Goal: Task Accomplishment & Management: Manage account settings

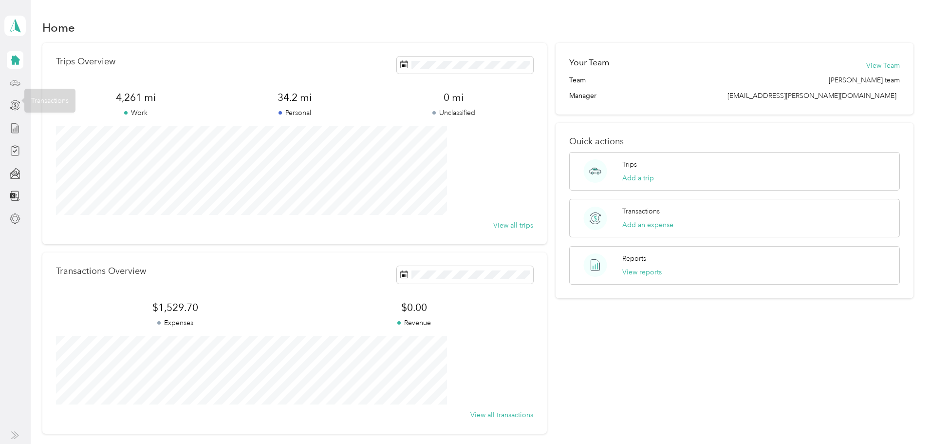
click at [13, 80] on icon at bounding box center [15, 82] width 11 height 11
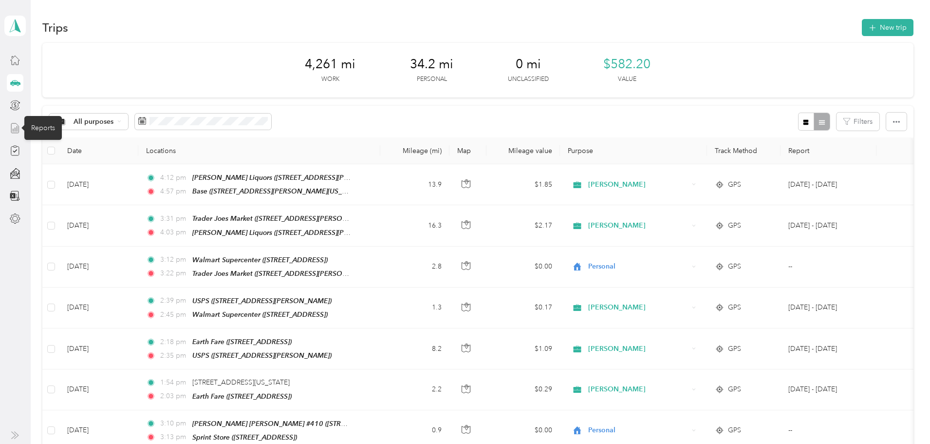
click at [12, 130] on icon at bounding box center [15, 128] width 11 height 11
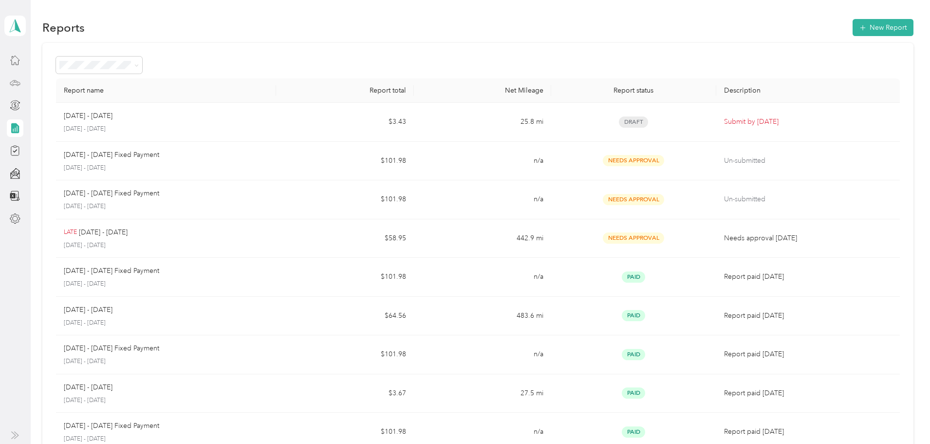
click at [13, 86] on icon at bounding box center [15, 82] width 11 height 11
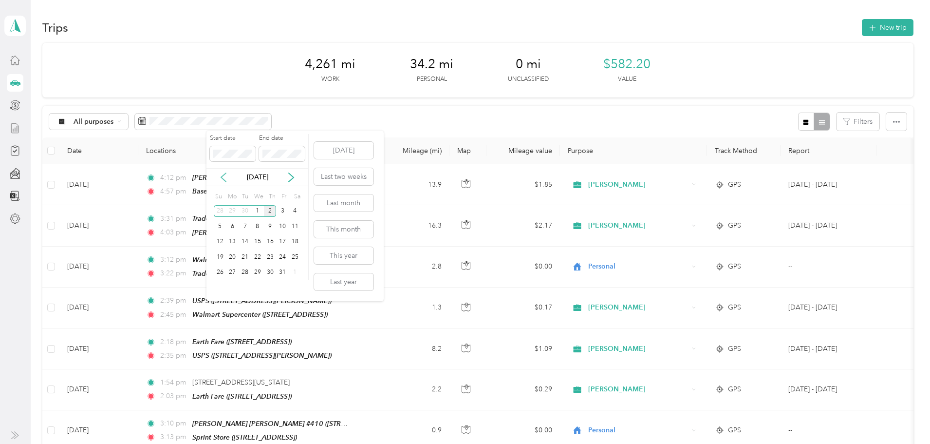
click at [225, 179] on icon at bounding box center [224, 177] width 10 height 10
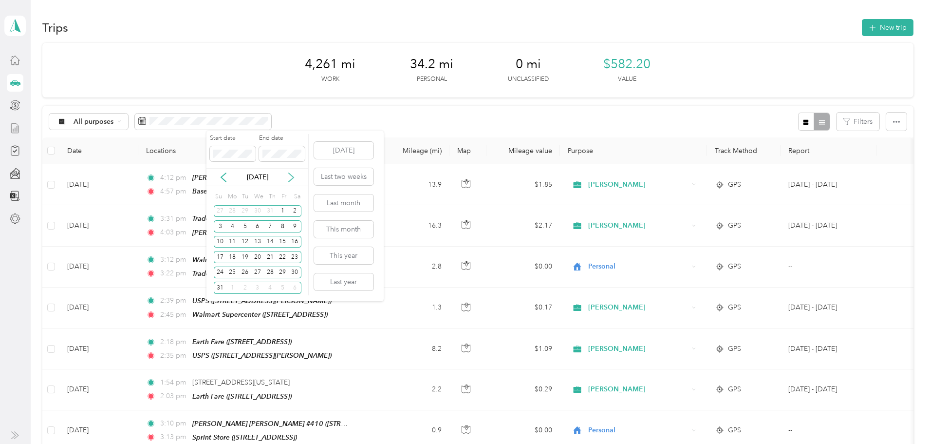
click at [293, 177] on icon at bounding box center [291, 177] width 5 height 9
click at [246, 242] on div "16" at bounding box center [245, 242] width 13 height 12
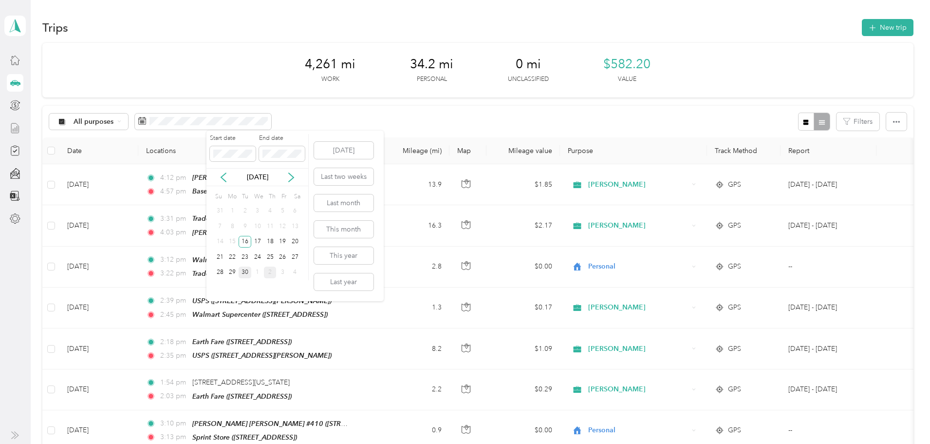
click at [244, 273] on div "30" at bounding box center [245, 272] width 13 height 12
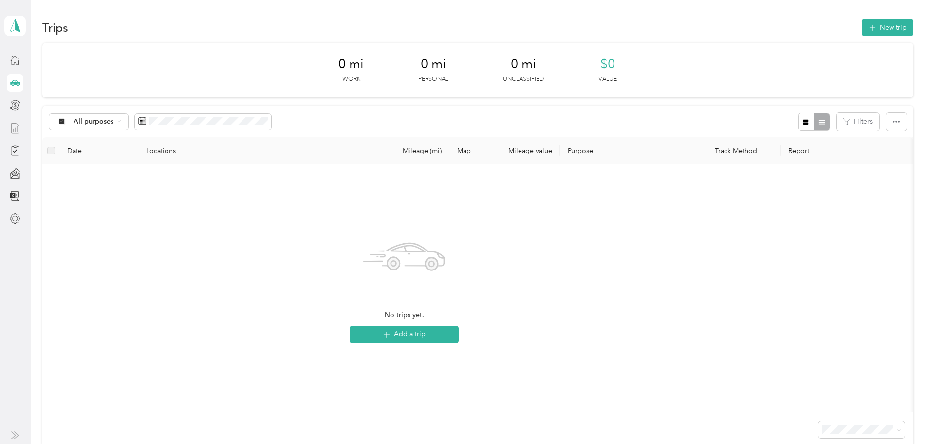
click at [21, 82] on div at bounding box center [15, 83] width 17 height 18
click at [79, 163] on div "0 mi Work 0 mi Personal 0 mi Unclassified $0 Value All purposes Filters Date Lo…" at bounding box center [477, 262] width 871 height 438
click at [11, 61] on icon at bounding box center [15, 60] width 11 height 11
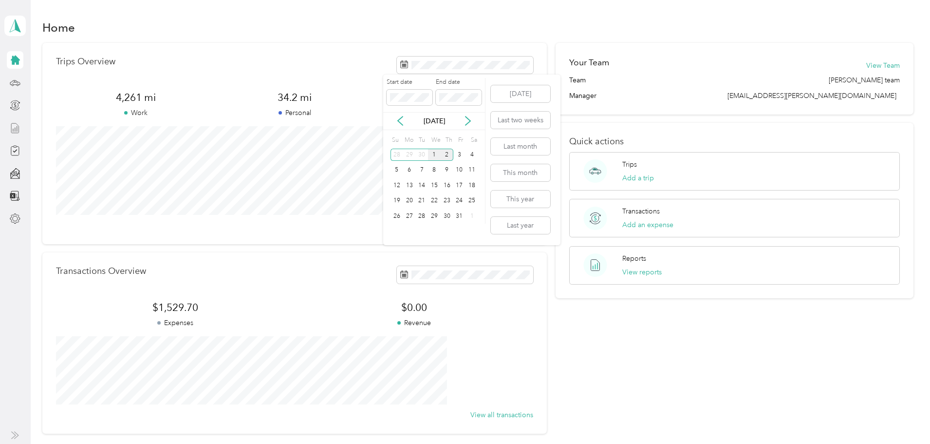
click at [435, 154] on div "1" at bounding box center [434, 155] width 13 height 12
click at [447, 153] on div "2" at bounding box center [447, 155] width 13 height 12
click at [16, 29] on polygon at bounding box center [17, 25] width 5 height 13
click at [46, 82] on div "Log out" at bounding box center [134, 76] width 246 height 17
